Goal: Task Accomplishment & Management: Manage account settings

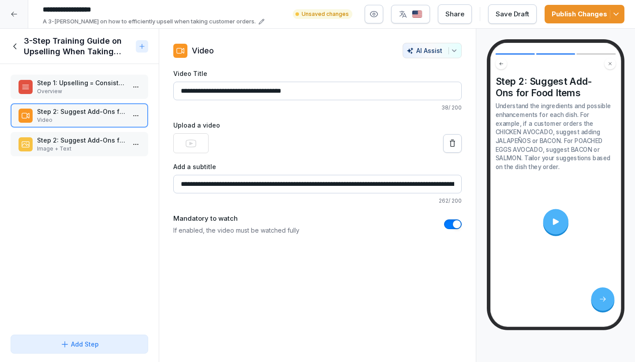
scroll to position [0, 568]
type input "**********"
click at [14, 11] on icon at bounding box center [14, 14] width 7 height 7
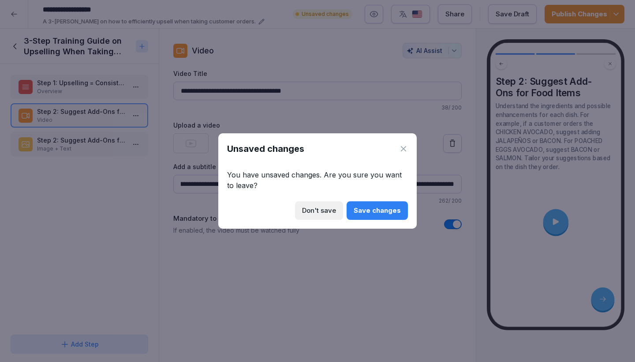
click at [388, 209] on div "Save changes" at bounding box center [377, 210] width 47 height 10
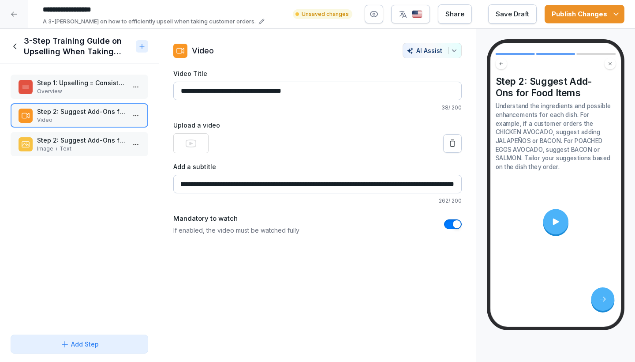
click at [601, 16] on div "Publish Changes" at bounding box center [585, 14] width 66 height 10
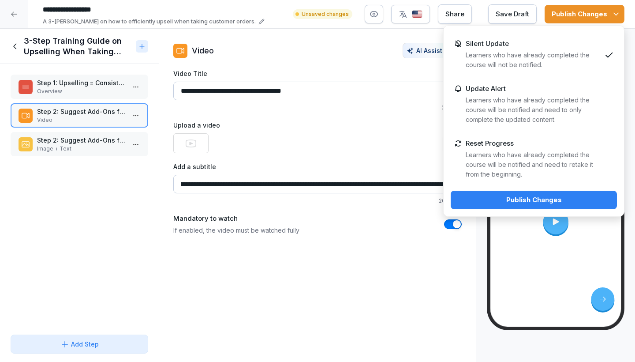
click at [503, 197] on div "Publish Changes" at bounding box center [534, 200] width 152 height 10
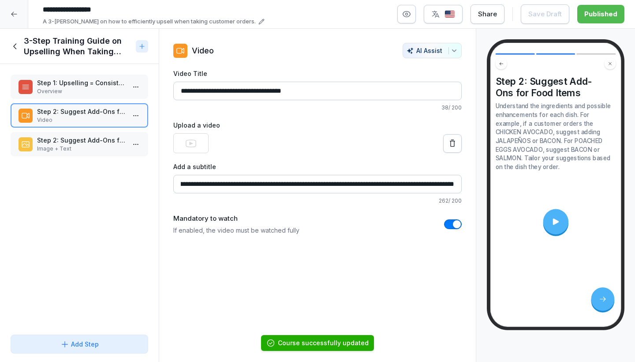
click at [12, 18] on div at bounding box center [14, 14] width 28 height 28
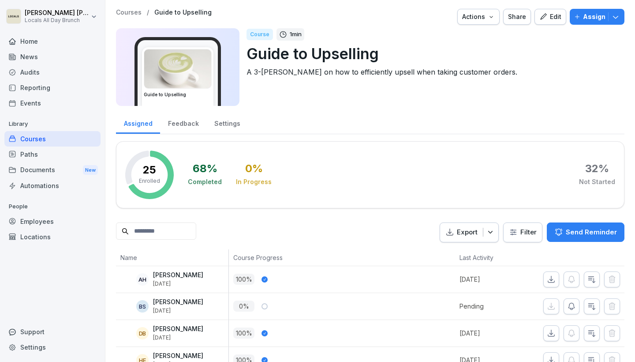
click at [34, 151] on div "Paths" at bounding box center [52, 153] width 96 height 15
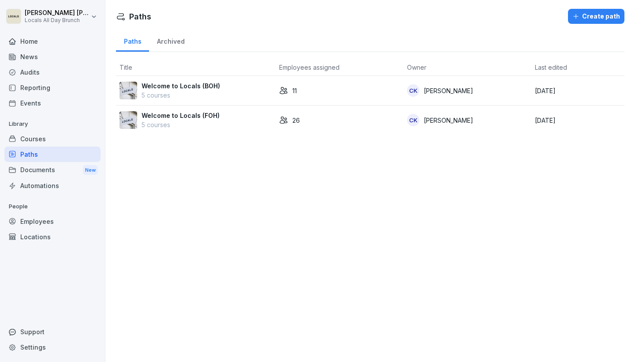
click at [33, 220] on div "Employees" at bounding box center [52, 220] width 96 height 15
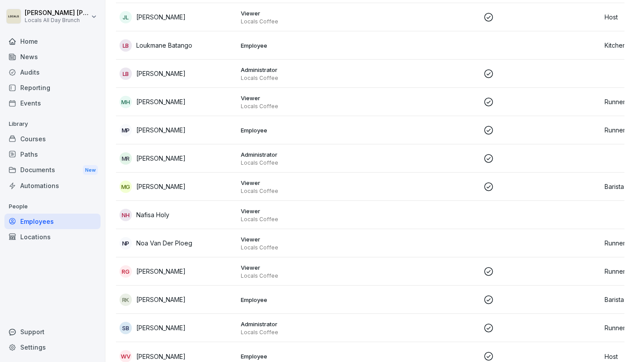
scroll to position [493, 0]
